Goal: Task Accomplishment & Management: Manage account settings

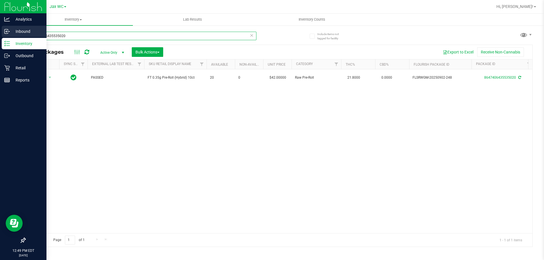
drag, startPoint x: 71, startPoint y: 37, endPoint x: 5, endPoint y: 27, distance: 66.8
click at [5, 27] on div "Analytics Inbound Inventory Outbound Retail Reports 12:49 PM EDT [DATE] 09/26 J…" at bounding box center [272, 130] width 544 height 260
type input "985"
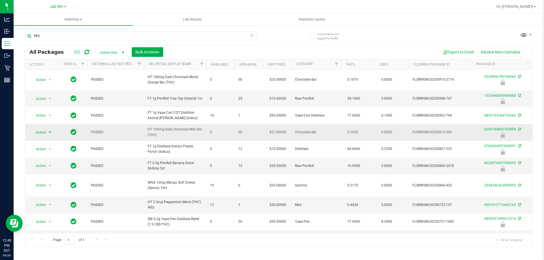
click at [40, 132] on span "Action" at bounding box center [38, 133] width 15 height 8
click at [47, 196] on li "Unlock package" at bounding box center [49, 200] width 36 height 9
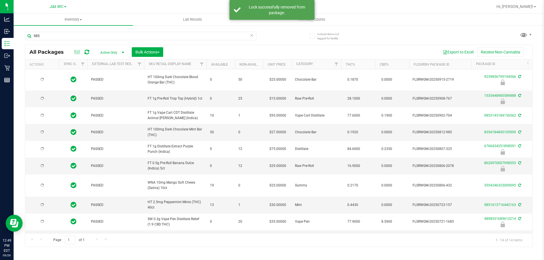
click at [40, 133] on div at bounding box center [42, 132] width 27 height 5
click at [40, 133] on span "Action" at bounding box center [38, 133] width 15 height 8
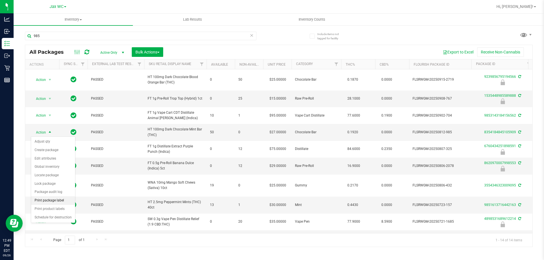
click at [52, 200] on li "Print package label" at bounding box center [53, 201] width 44 height 9
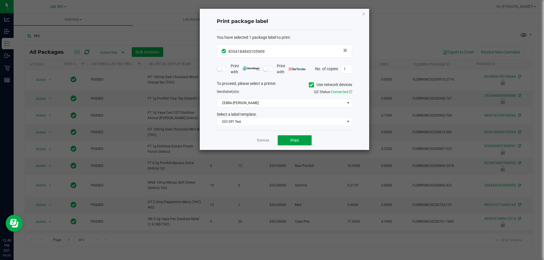
click at [294, 145] on button "Print" at bounding box center [295, 140] width 34 height 10
click at [268, 139] on link "Dismiss" at bounding box center [263, 140] width 12 height 5
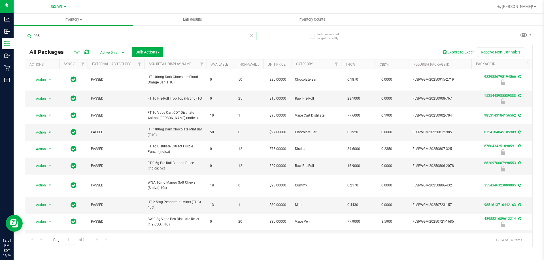
click at [78, 38] on input "985" at bounding box center [141, 36] width 232 height 9
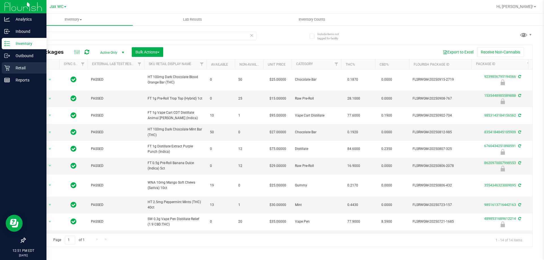
click at [21, 69] on p "Retail" at bounding box center [27, 68] width 34 height 7
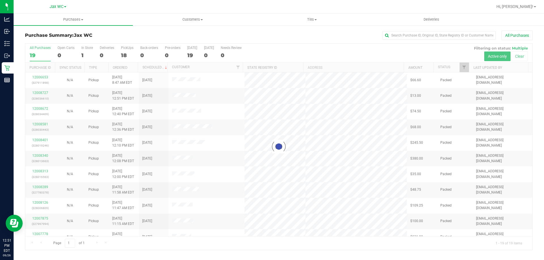
click at [84, 53] on div at bounding box center [278, 147] width 507 height 207
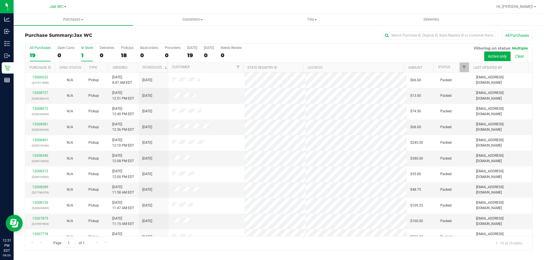
click at [84, 54] on div "1" at bounding box center [87, 55] width 12 height 7
click at [0, 0] on input "In Store 1" at bounding box center [0, 0] width 0 height 0
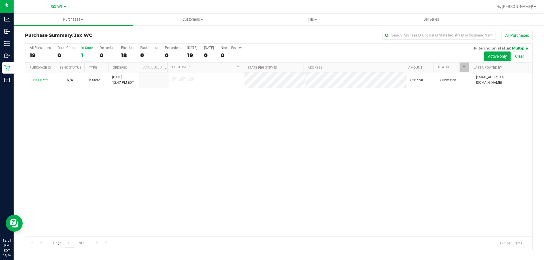
click at [43, 77] on td "12008755" at bounding box center [40, 80] width 30 height 15
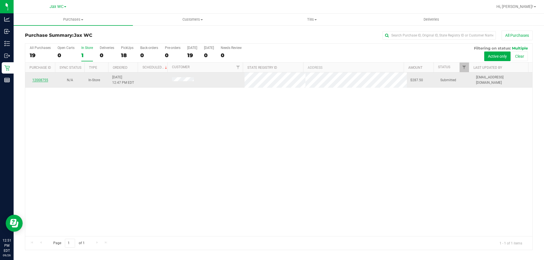
drag, startPoint x: 43, startPoint y: 77, endPoint x: 43, endPoint y: 80, distance: 2.8
click at [43, 79] on div "12008755" at bounding box center [40, 80] width 23 height 5
click at [43, 80] on link "12008755" at bounding box center [40, 80] width 16 height 4
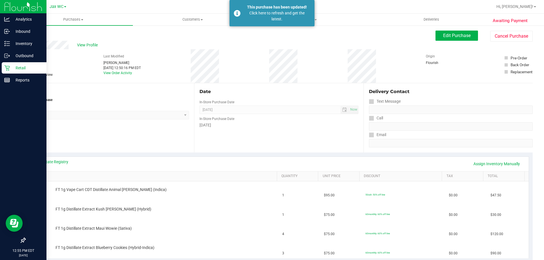
click at [23, 65] on p "Retail" at bounding box center [27, 68] width 34 height 7
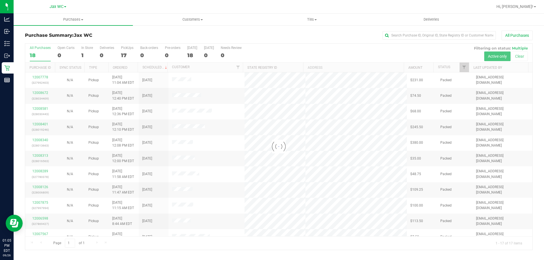
click at [235, 30] on div "Purchase Summary: Jax WC All Purchases Loading... All Purchases 18 Open Carts 0…" at bounding box center [279, 140] width 530 height 231
